Goal: Task Accomplishment & Management: Use online tool/utility

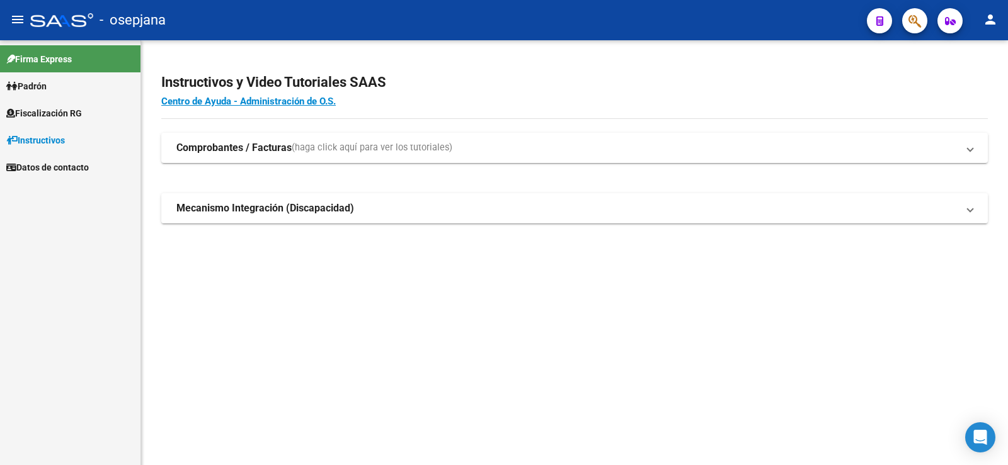
click at [42, 113] on span "Fiscalización RG" at bounding box center [44, 113] width 76 height 14
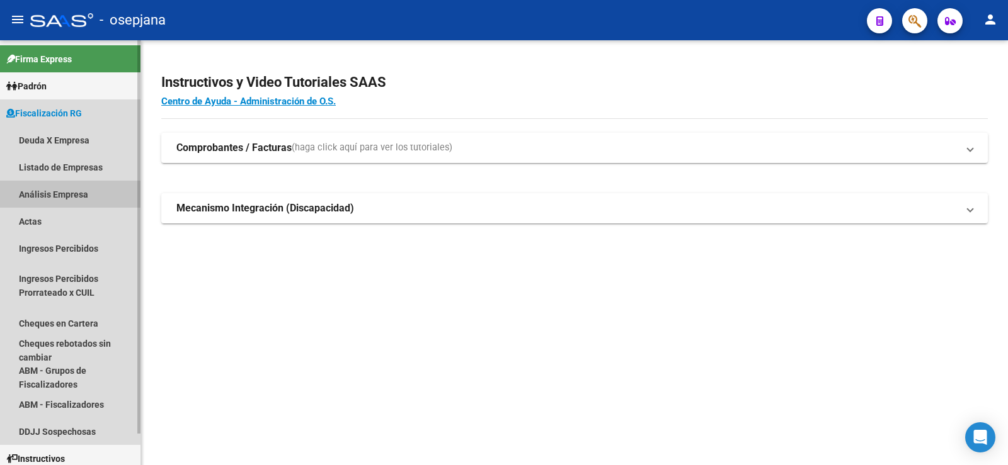
click at [45, 195] on link "Análisis Empresa" at bounding box center [70, 194] width 140 height 27
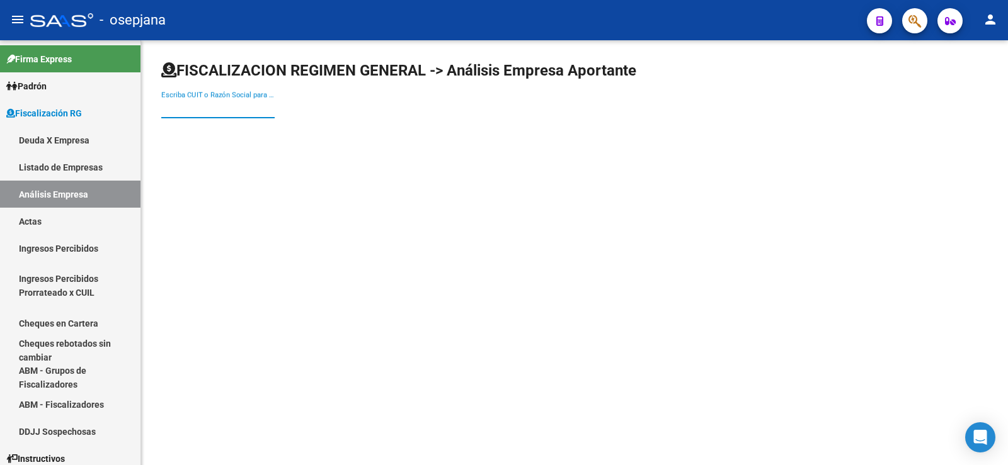
click at [201, 113] on input "Escriba CUIT o Razón Social para buscar" at bounding box center [217, 108] width 113 height 11
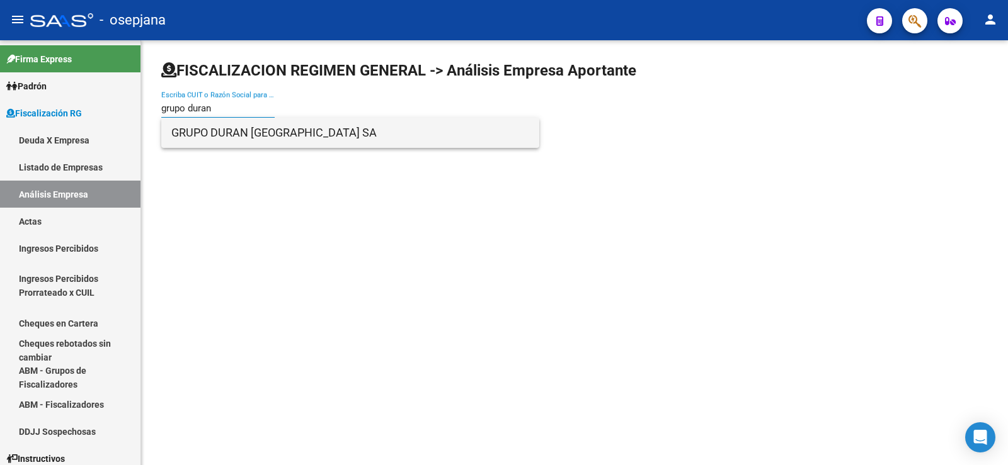
type input "grupo duran"
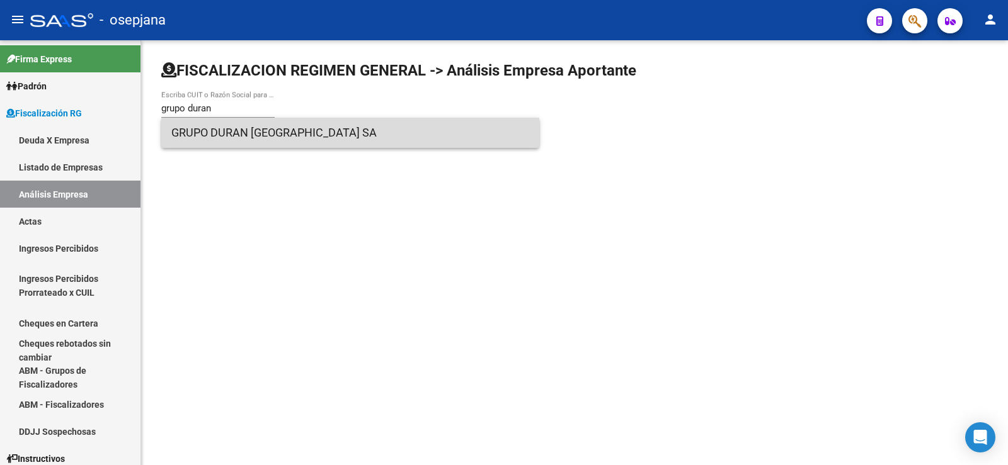
click at [232, 137] on span "GRUPO DURAN [GEOGRAPHIC_DATA] SA" at bounding box center [350, 133] width 358 height 30
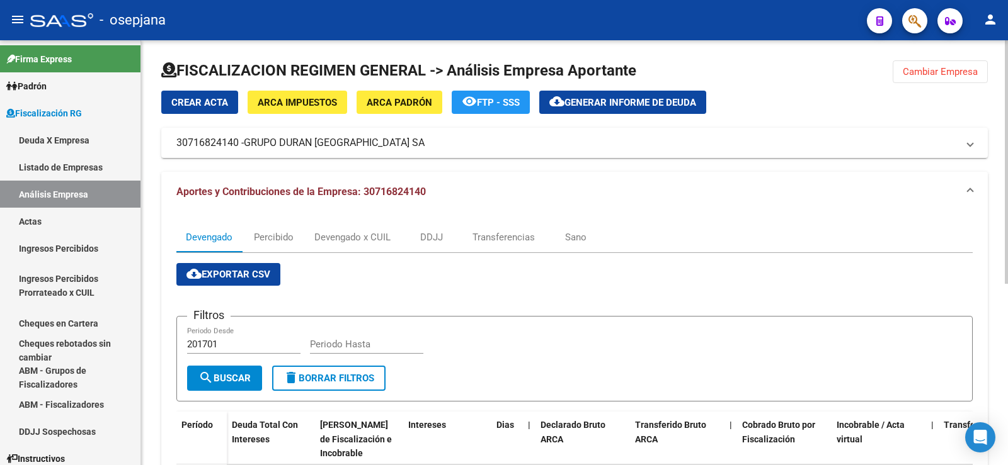
click at [614, 103] on span "Generar informe de deuda" at bounding box center [630, 102] width 132 height 11
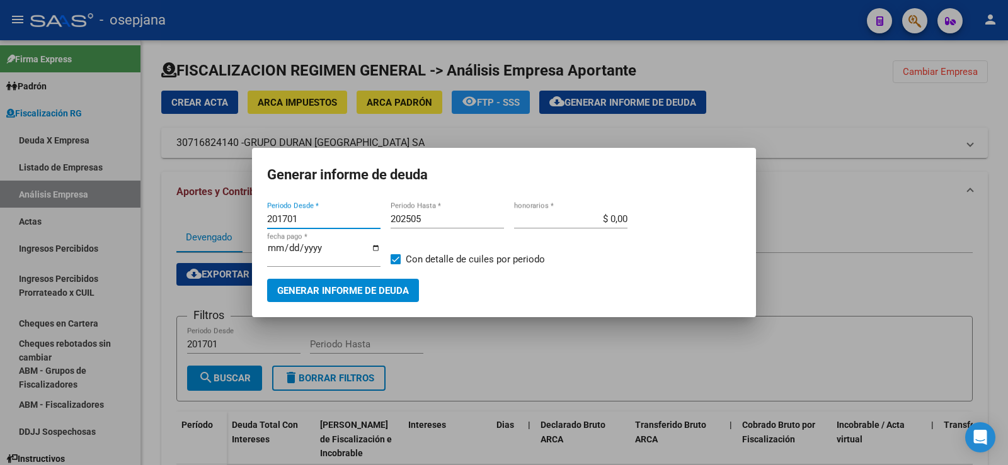
click at [300, 217] on input "201701" at bounding box center [323, 219] width 113 height 11
type input "202410"
click at [619, 222] on input "$ 0,00" at bounding box center [570, 219] width 113 height 11
click at [615, 219] on input "$ 0,00" at bounding box center [570, 219] width 113 height 11
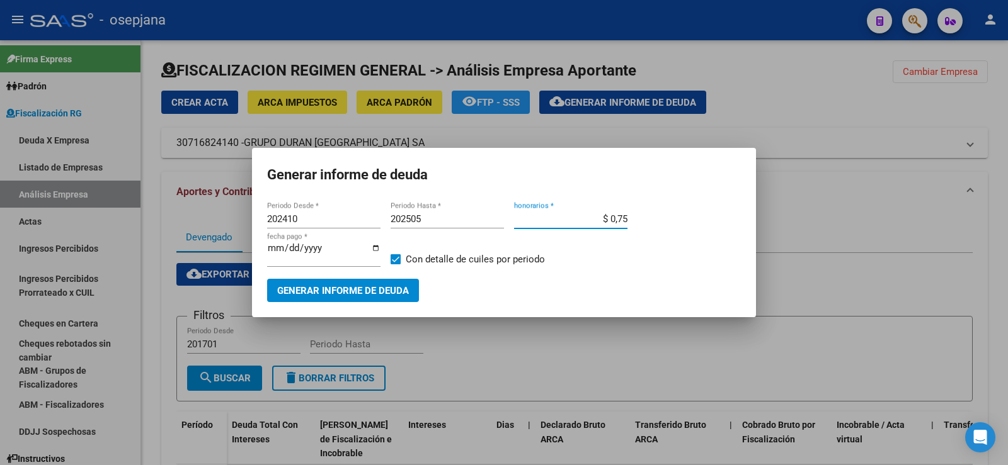
type input "$ 7,50"
click at [289, 251] on input "[DATE]" at bounding box center [323, 253] width 113 height 20
type input "[DATE]"
click at [325, 289] on span "Generar informe de deuda" at bounding box center [343, 290] width 132 height 11
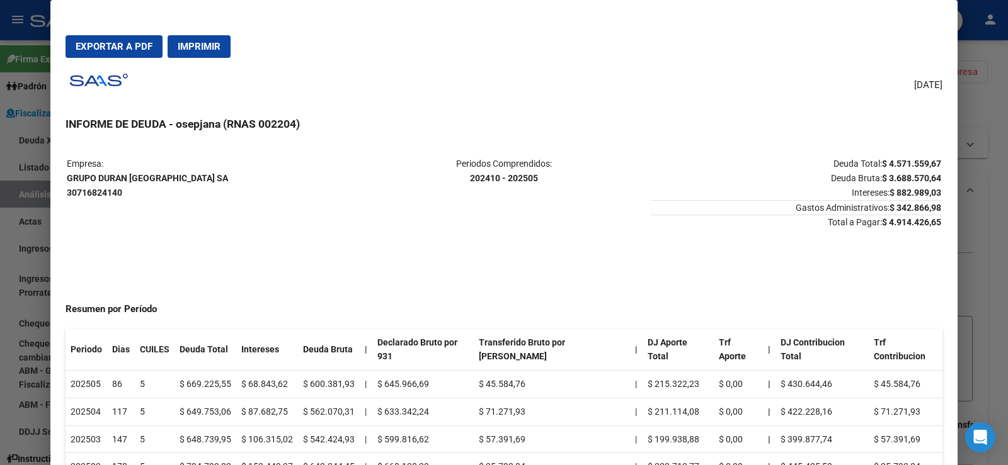
click at [21, 202] on div at bounding box center [504, 232] width 1008 height 465
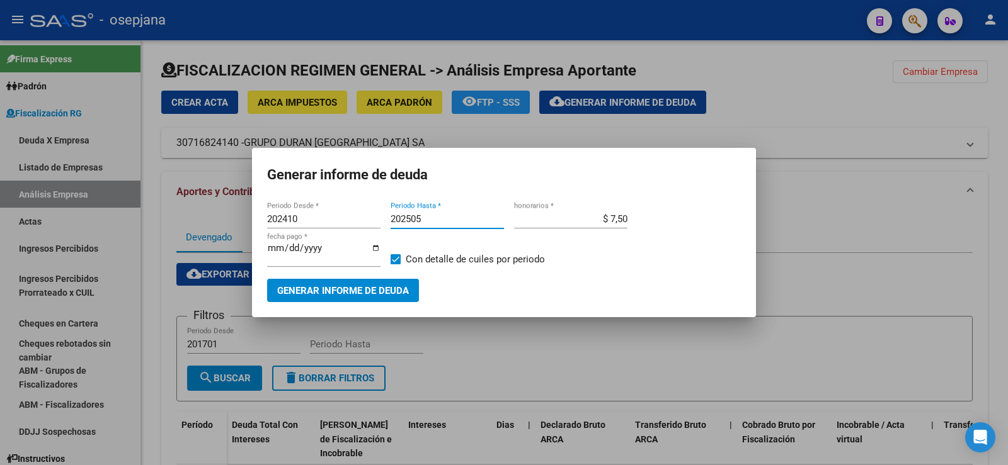
click at [423, 217] on input "202505" at bounding box center [447, 219] width 113 height 11
type input "202507"
click at [328, 292] on span "Generar informe de deuda" at bounding box center [343, 290] width 132 height 11
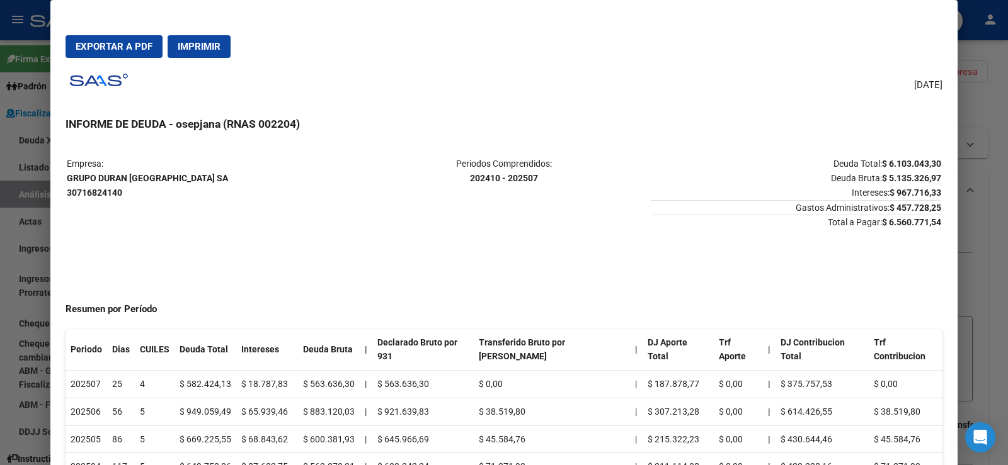
click at [18, 295] on div at bounding box center [504, 232] width 1008 height 465
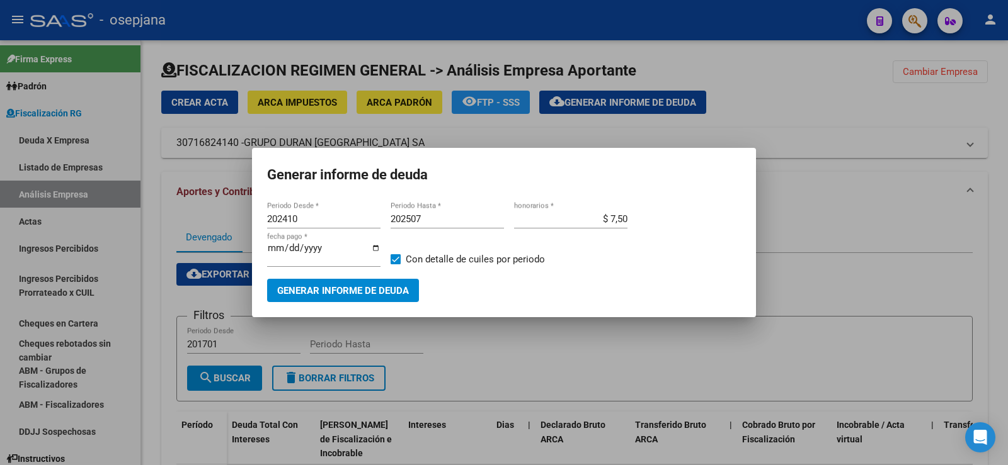
click at [341, 288] on span "Generar informe de deuda" at bounding box center [343, 290] width 132 height 11
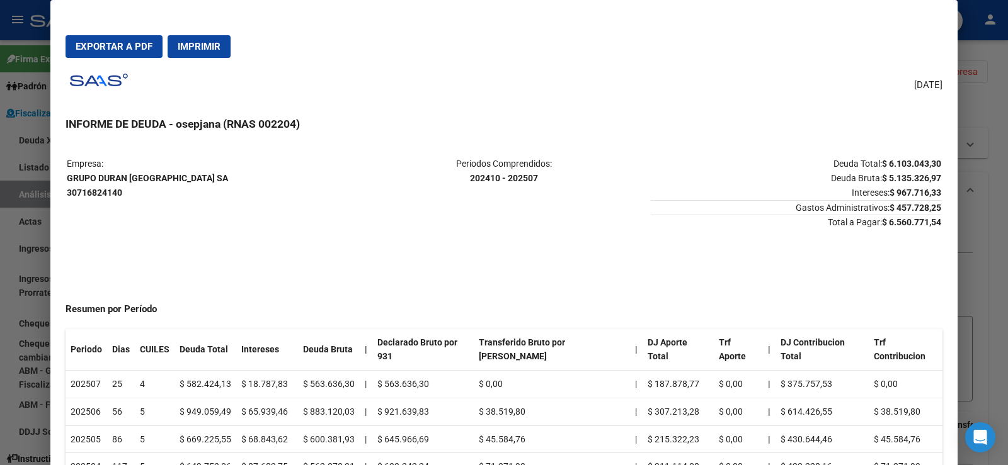
click at [106, 44] on span "Exportar a PDF" at bounding box center [114, 46] width 77 height 11
click at [19, 174] on div at bounding box center [504, 232] width 1008 height 465
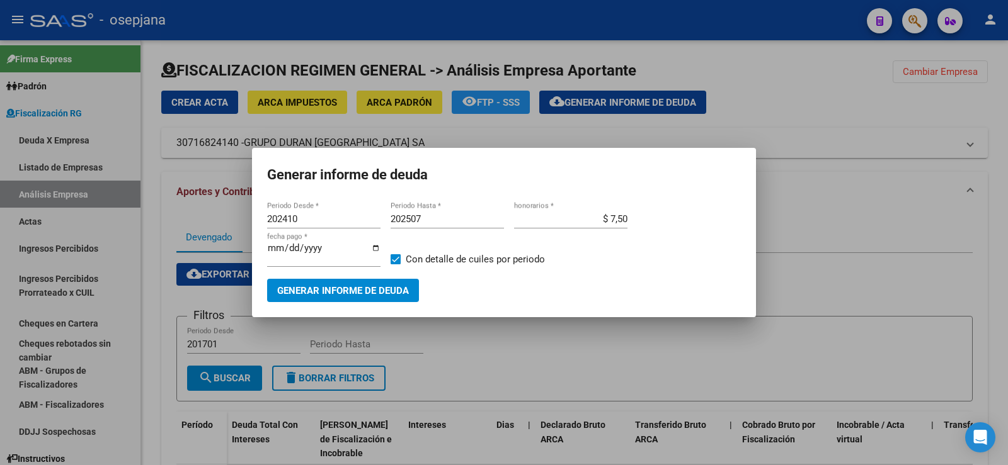
click at [212, 273] on div at bounding box center [504, 232] width 1008 height 465
